Goal: Information Seeking & Learning: Learn about a topic

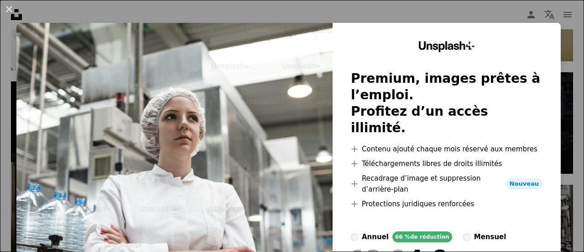
click at [517, 4] on div "An X shape Unsplash+ Premium, images prêtes à l’emploi. Profitez d’un accès ill…" at bounding box center [292, 126] width 584 height 252
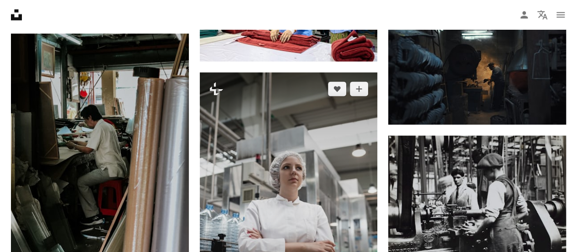
click at [307, 124] on img at bounding box center [289, 205] width 178 height 267
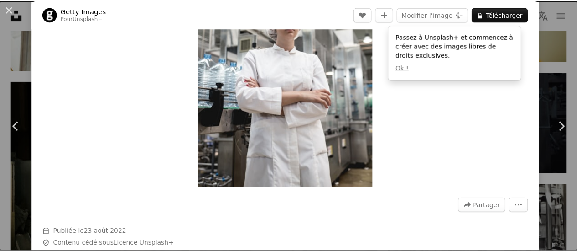
scroll to position [119, 0]
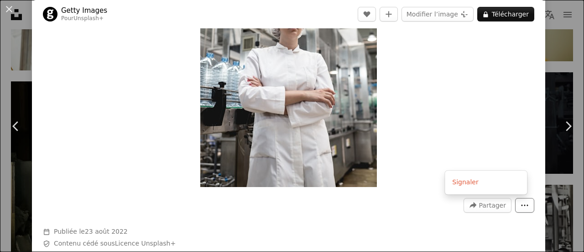
click at [521, 207] on icon "More Actions" at bounding box center [525, 205] width 8 height 8
click at [566, 52] on div "An X shape Chevron left Chevron right Getty Images Pour Unsplash+ A heart A plu…" at bounding box center [292, 126] width 584 height 252
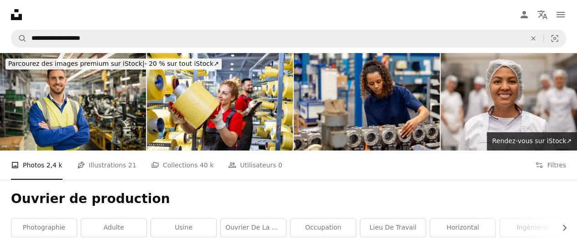
click at [23, 16] on icon "Unsplash logo Accueil Unsplash" at bounding box center [16, 14] width 18 height 18
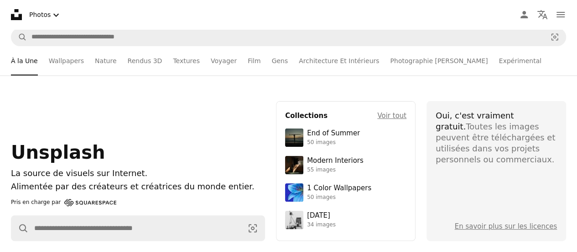
scroll to position [2, 0]
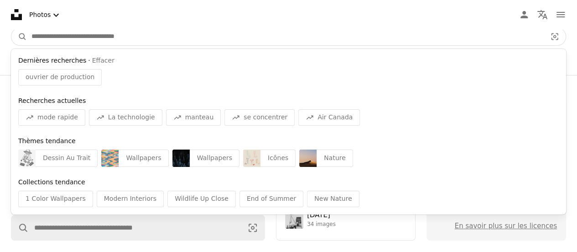
click at [90, 38] on input "Rechercher des visuels sur tout le site" at bounding box center [285, 36] width 517 height 17
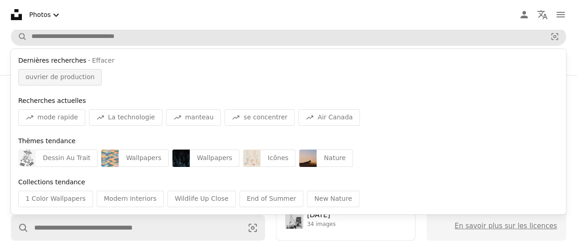
click at [70, 81] on span "ouvrier de production" at bounding box center [60, 77] width 69 height 9
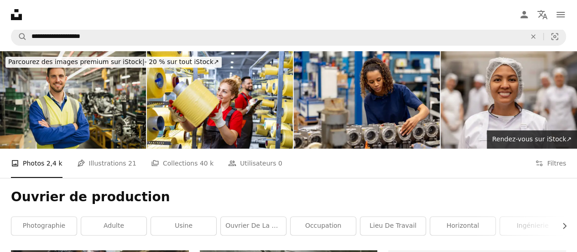
click at [156, 216] on link "usine" at bounding box center [183, 225] width 65 height 18
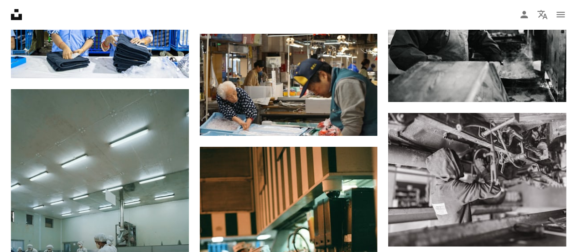
scroll to position [5018, 0]
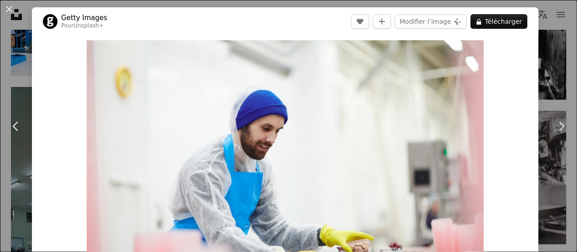
click at [0, 58] on div "An X shape Chevron left Chevron right Getty Images Pour Unsplash+ A heart A plu…" at bounding box center [288, 126] width 577 height 252
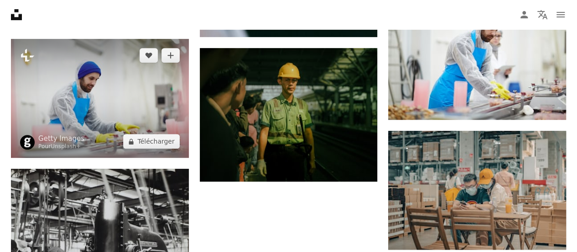
scroll to position [5411, 0]
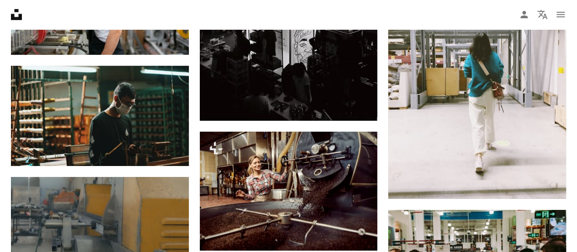
scroll to position [10187, 0]
